Goal: Task Accomplishment & Management: Manage account settings

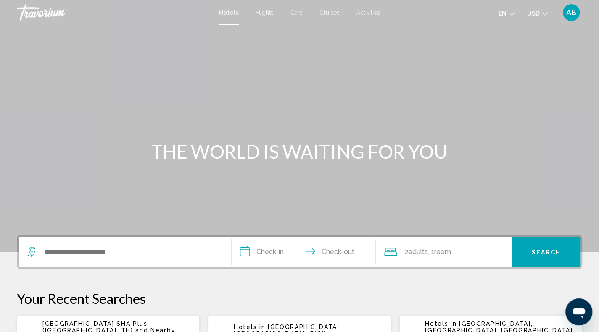
click at [458, 55] on div "Main content" at bounding box center [299, 126] width 599 height 252
click at [572, 12] on span "AB" at bounding box center [571, 12] width 10 height 8
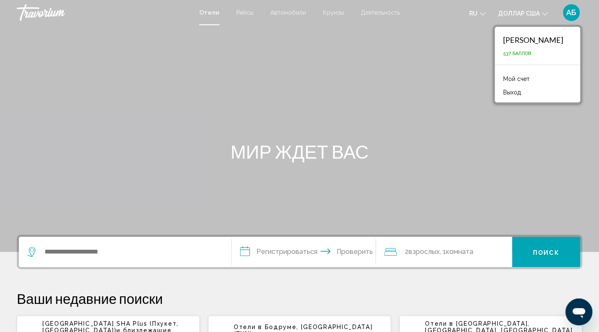
click at [512, 78] on font "Мой счет" at bounding box center [516, 79] width 26 height 7
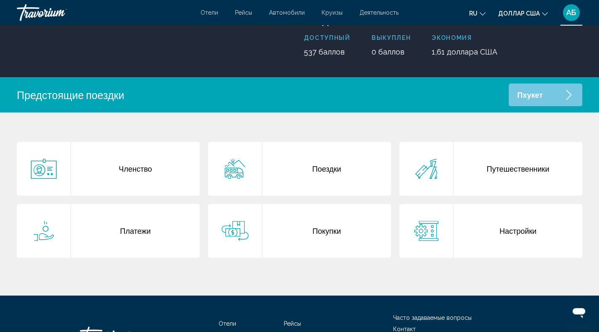
scroll to position [113, 0]
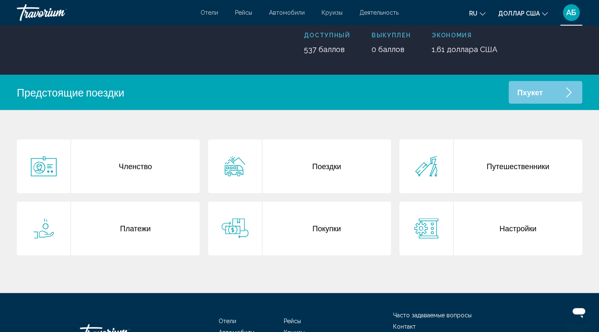
click at [321, 166] on font "Поездки" at bounding box center [326, 166] width 29 height 9
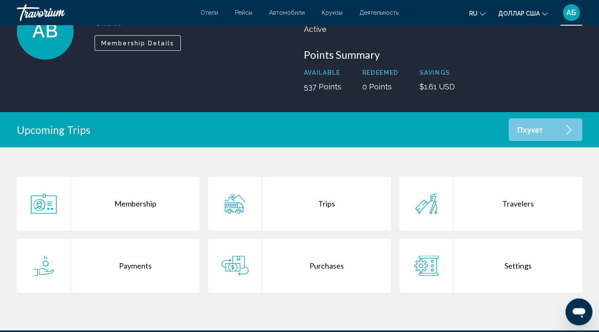
scroll to position [76, 0]
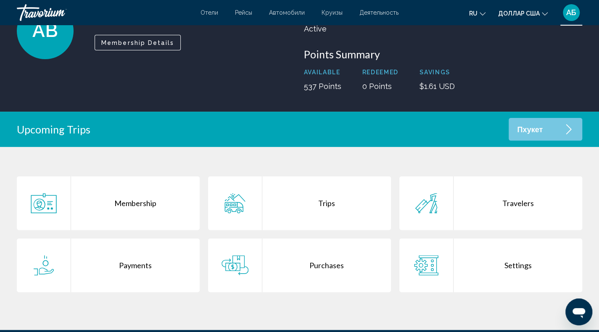
click at [570, 13] on font "АБ" at bounding box center [571, 12] width 10 height 9
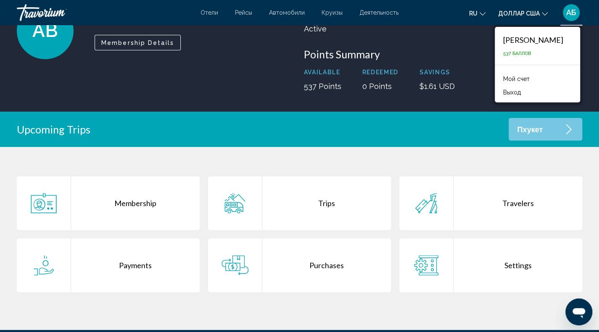
click at [452, 132] on div "Upcoming Trips Пхукет" at bounding box center [299, 129] width 599 height 23
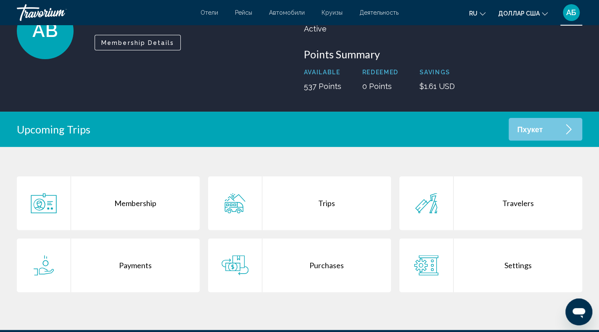
click at [506, 201] on div "Travelers" at bounding box center [517, 204] width 129 height 54
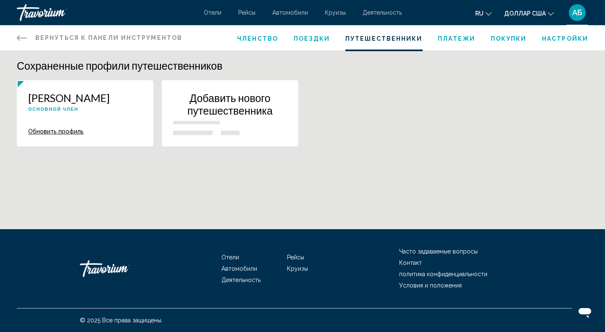
click at [70, 130] on font "Обновить профиль" at bounding box center [55, 131] width 55 height 7
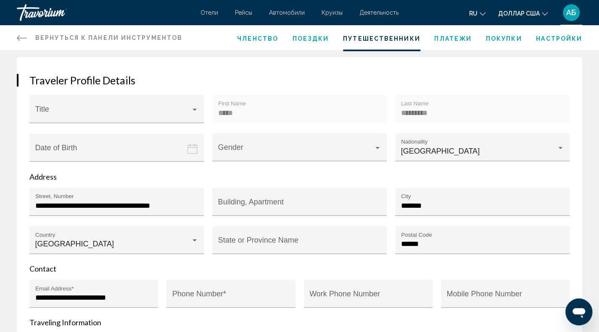
scroll to position [113, 0]
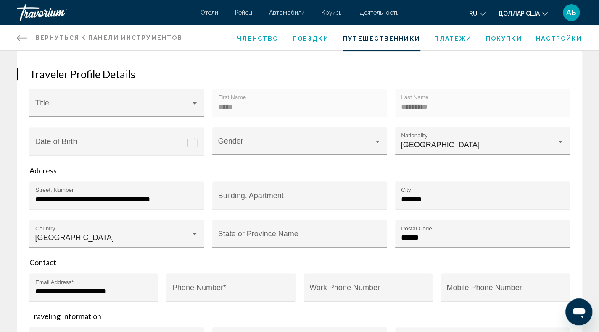
click at [309, 38] on font "Поездки" at bounding box center [311, 38] width 37 height 7
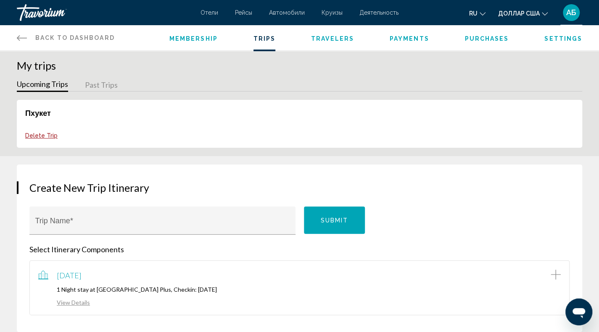
click at [406, 37] on span "Payments" at bounding box center [410, 38] width 40 height 7
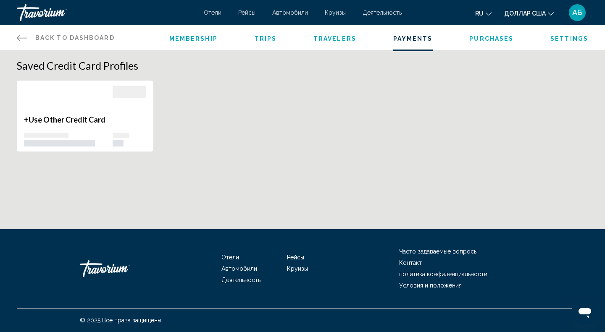
click at [489, 40] on span "Purchases" at bounding box center [491, 38] width 44 height 7
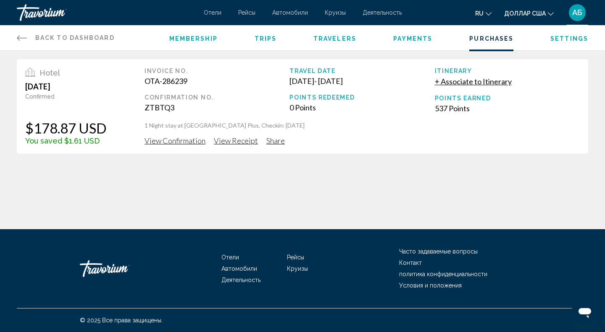
click at [489, 36] on span "Purchases" at bounding box center [491, 38] width 44 height 7
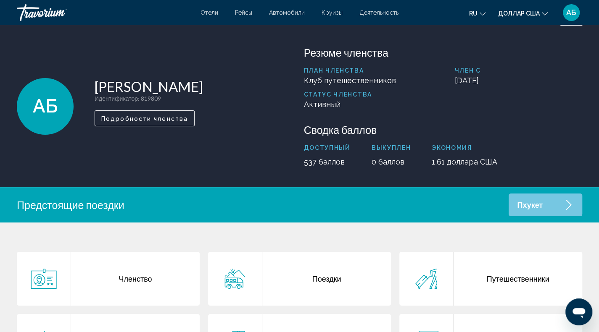
click at [546, 92] on div "План членства Клуб путешественников Член с [DATE] Статус членства Активный" at bounding box center [443, 91] width 279 height 48
